Goal: Information Seeking & Learning: Learn about a topic

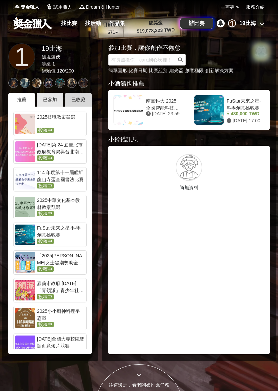
click at [72, 101] on div "已收藏" at bounding box center [78, 100] width 27 height 14
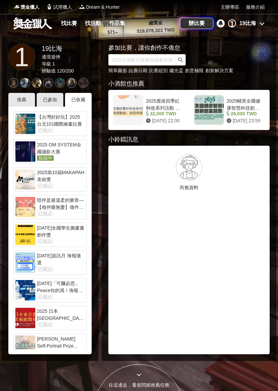
click at [27, 148] on div at bounding box center [25, 151] width 20 height 20
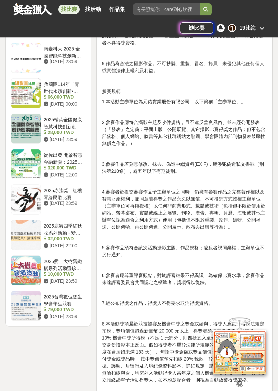
scroll to position [838, 0]
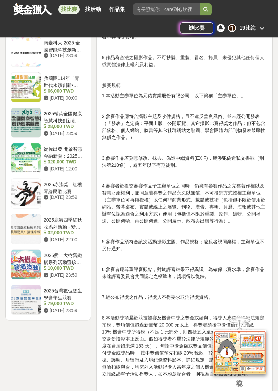
click at [239, 379] on icon at bounding box center [239, 382] width 7 height 7
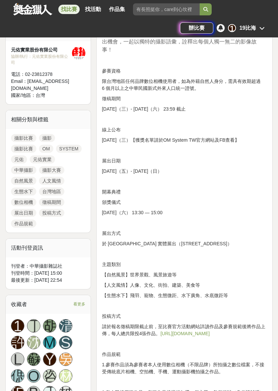
scroll to position [282, 0]
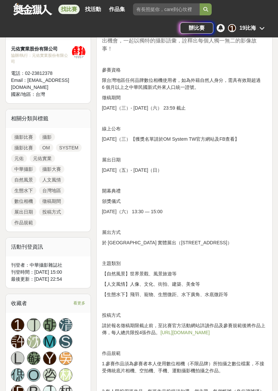
click at [210, 329] on link "[URL][DOMAIN_NAME]" at bounding box center [185, 331] width 49 height 5
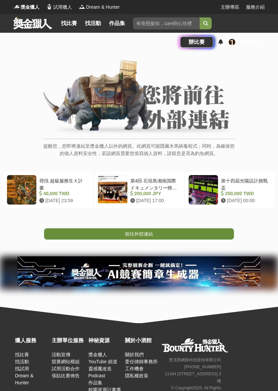
click at [231, 231] on link "前往外部連結" at bounding box center [139, 233] width 190 height 11
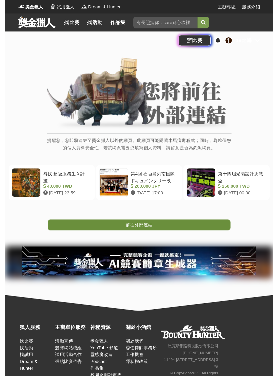
scroll to position [15, 0]
